Goal: Find specific page/section: Find specific page/section

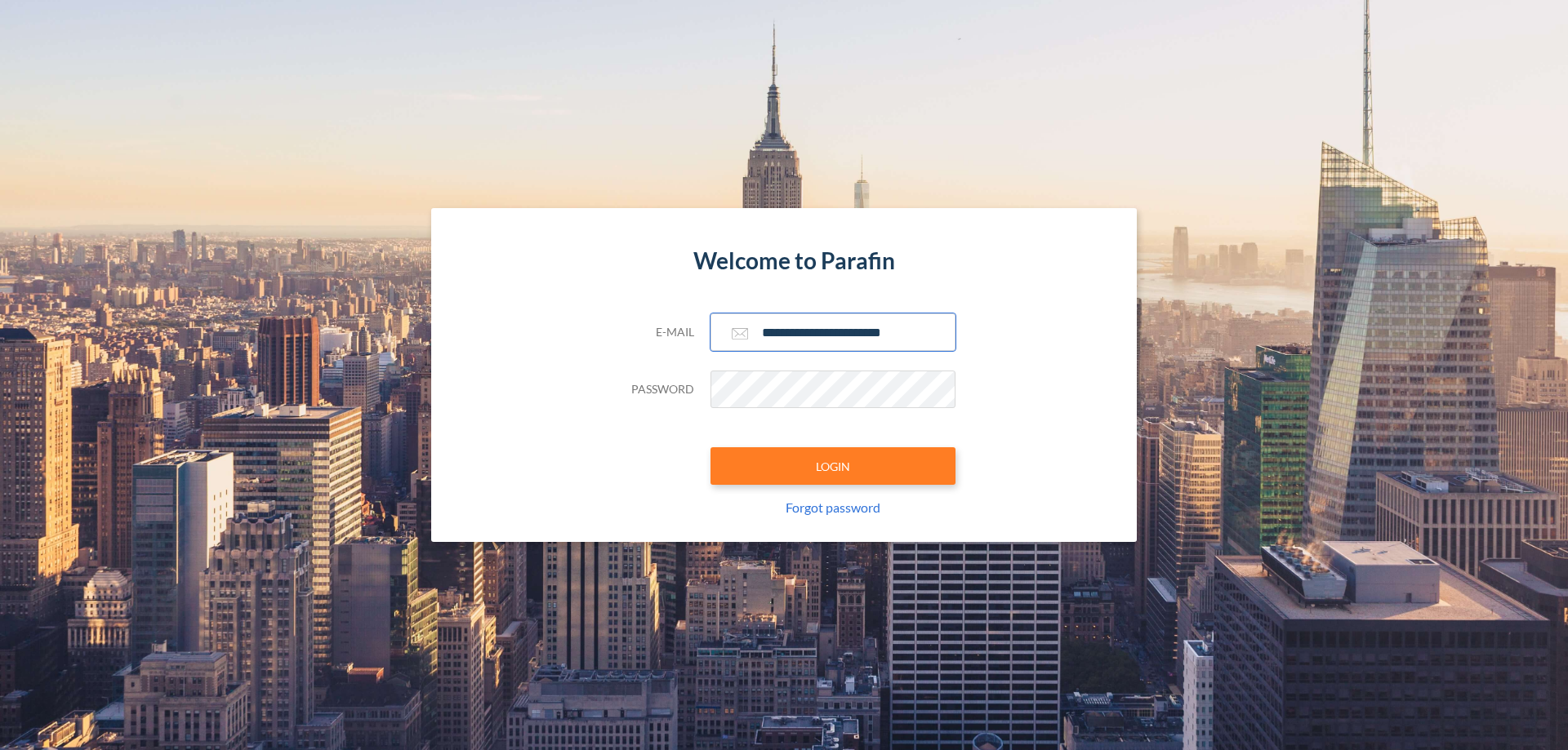
type input "**********"
click at [833, 466] on button "LOGIN" at bounding box center [834, 466] width 245 height 38
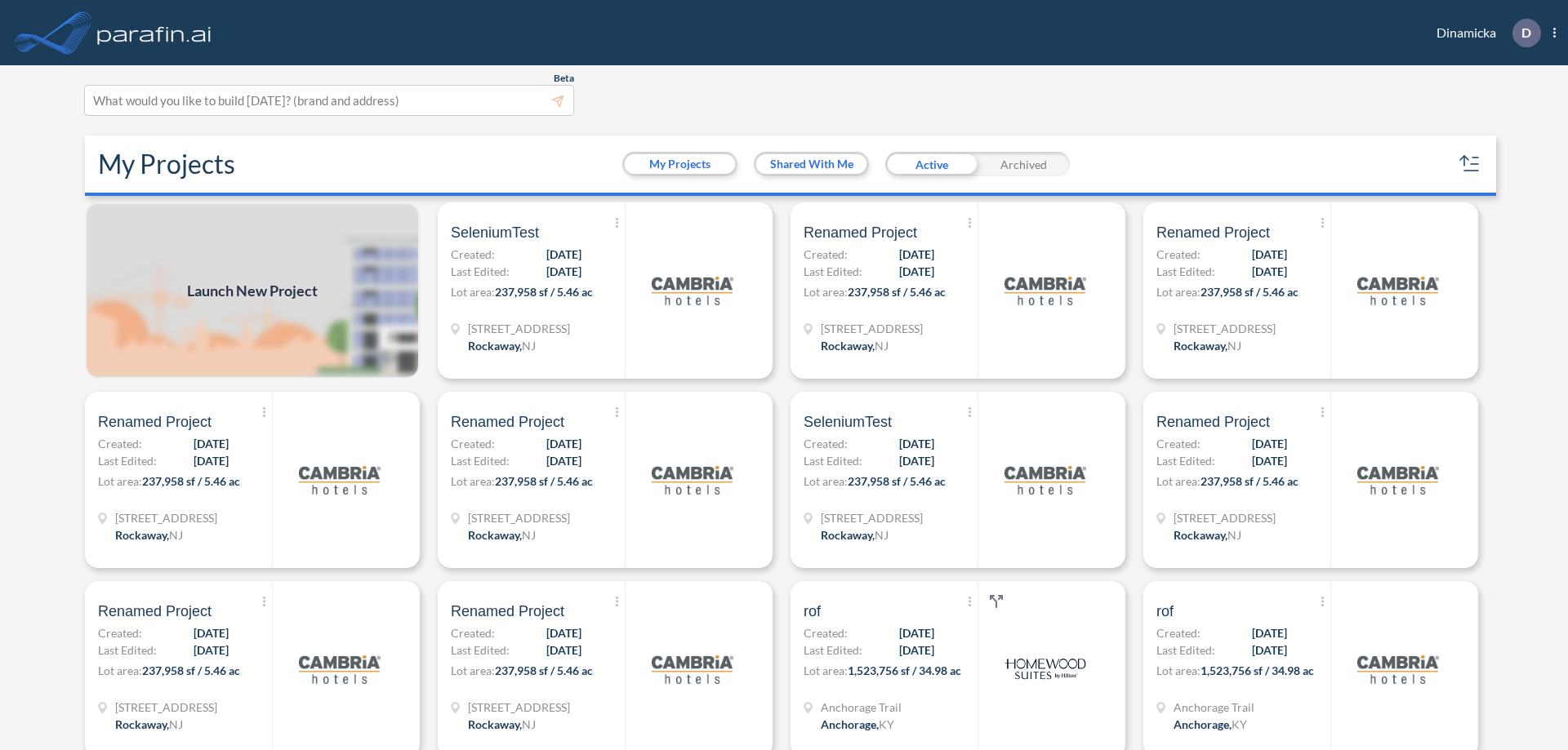
scroll to position [4, 0]
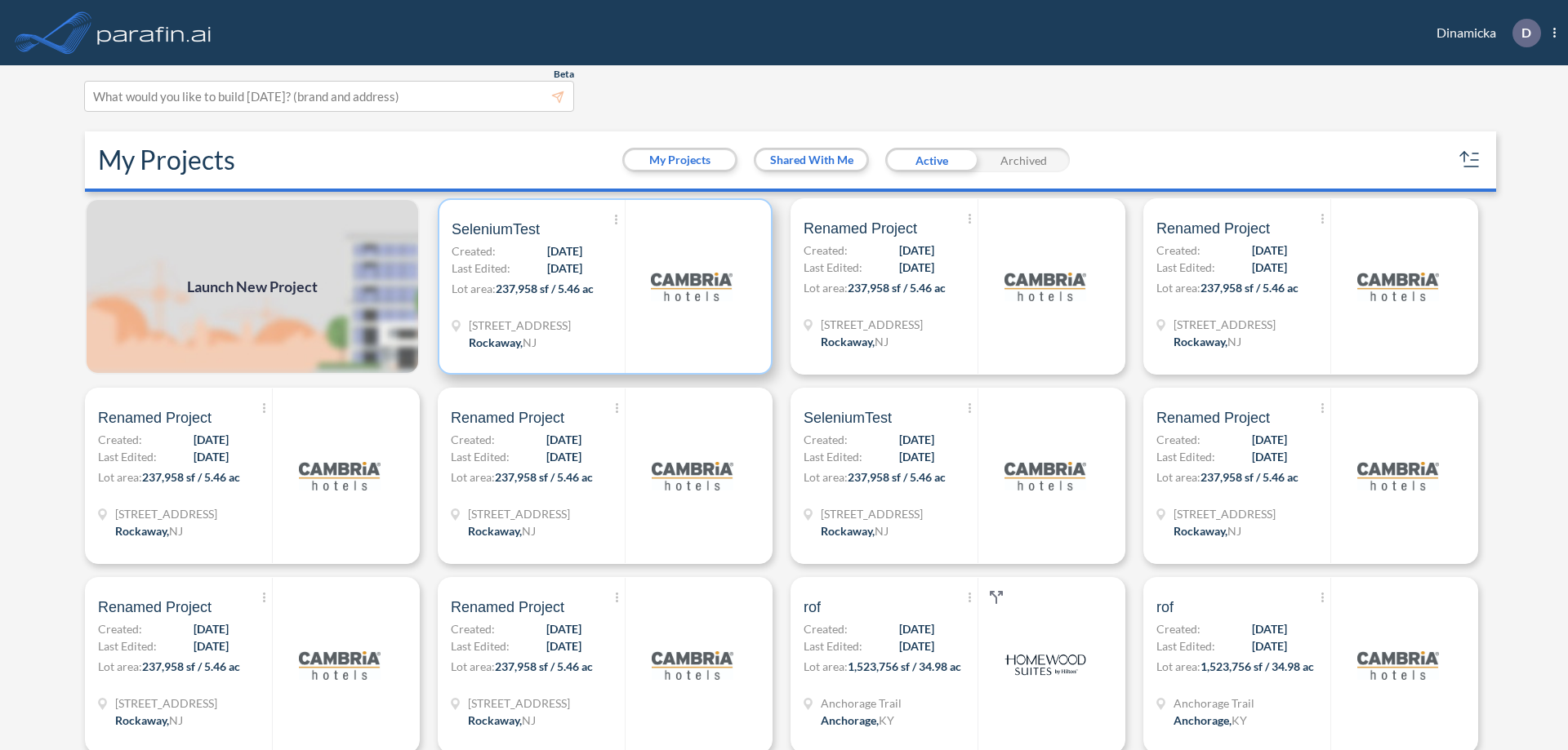
click at [602, 287] on p "Lot area: 237,958 sf / 5.46 ac" at bounding box center [537, 292] width 173 height 24
